Goal: Information Seeking & Learning: Check status

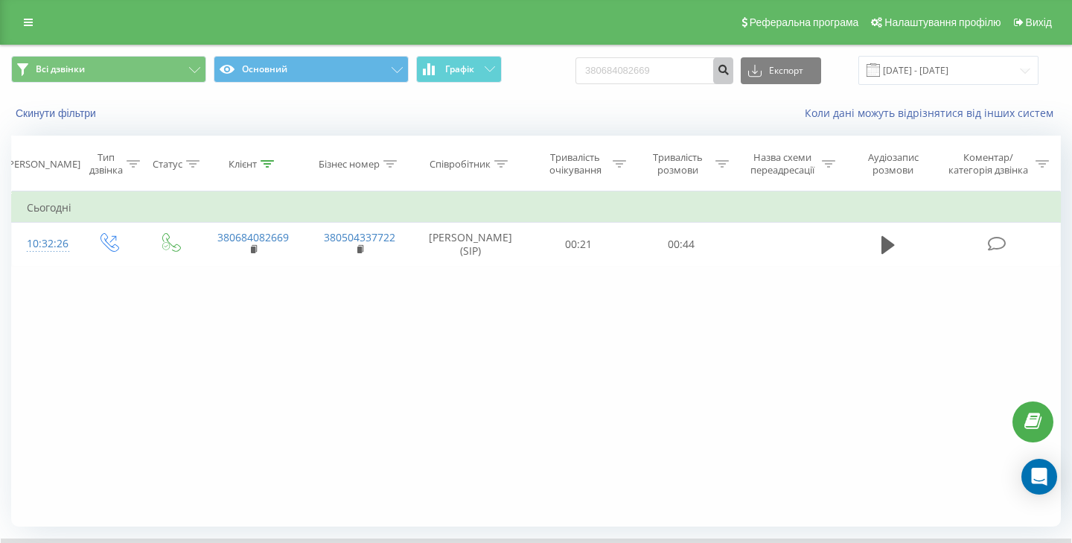
click at [733, 77] on button "submit" at bounding box center [723, 70] width 20 height 27
